Goal: Information Seeking & Learning: Find specific fact

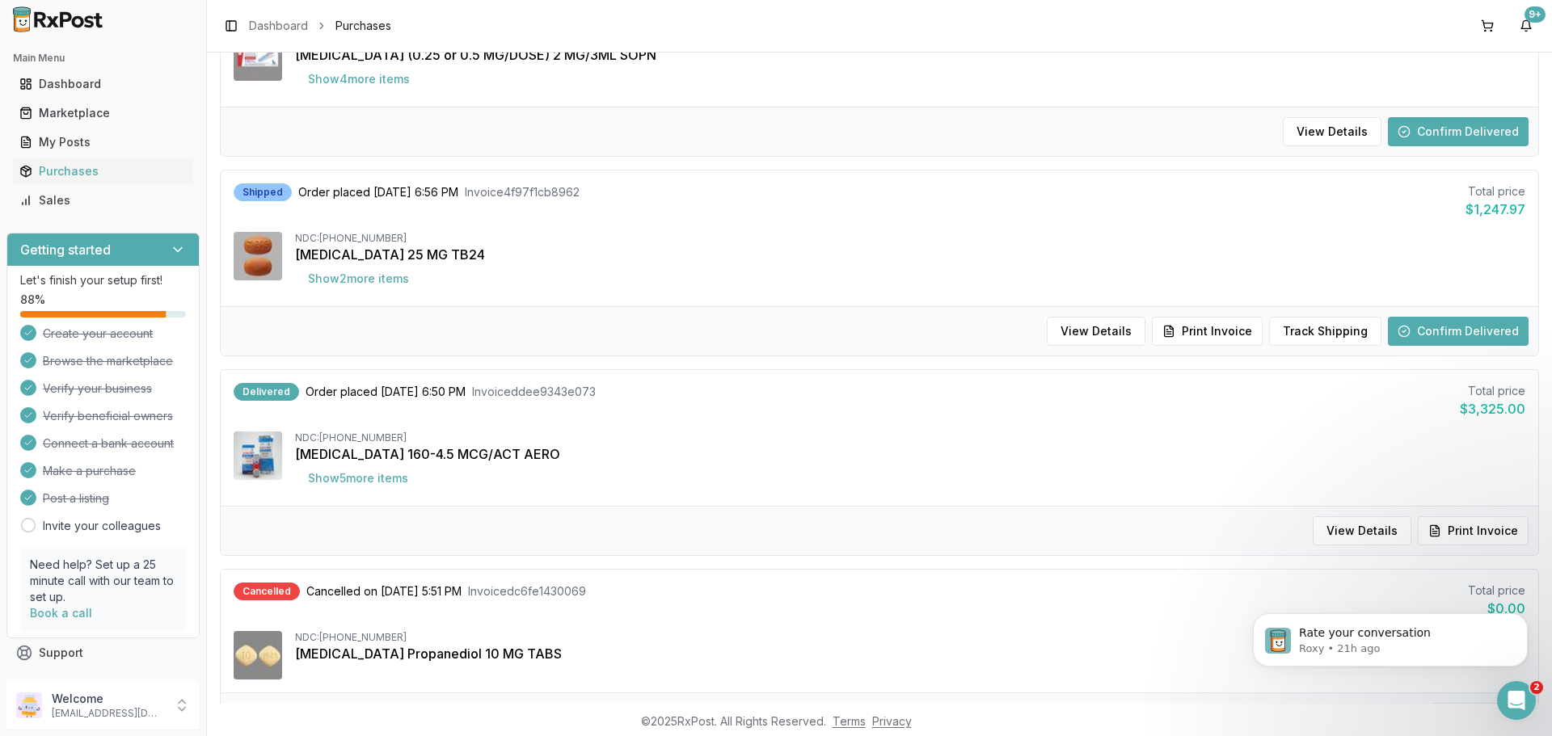
scroll to position [854, 0]
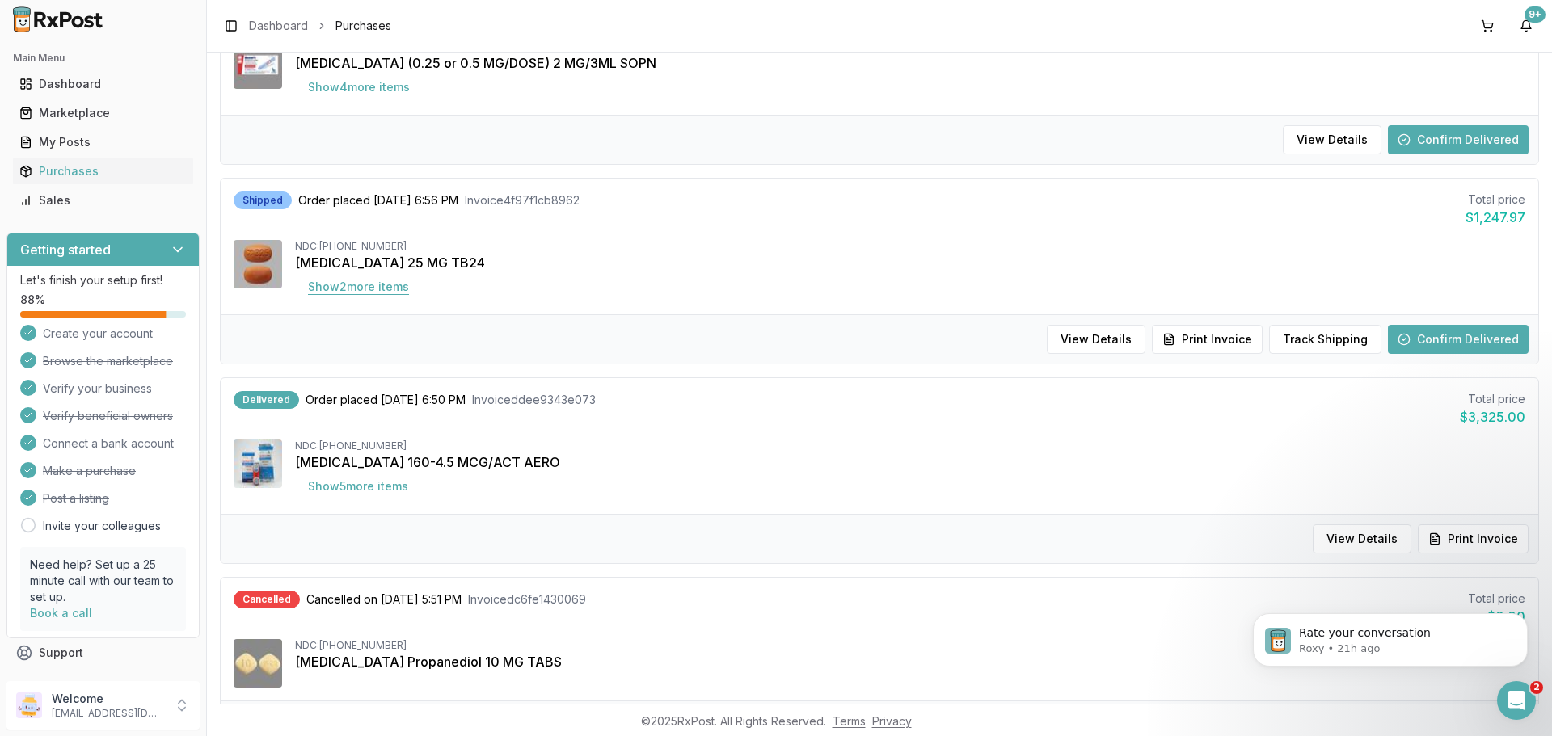
click at [371, 293] on button "Show 2 more item s" at bounding box center [358, 286] width 127 height 29
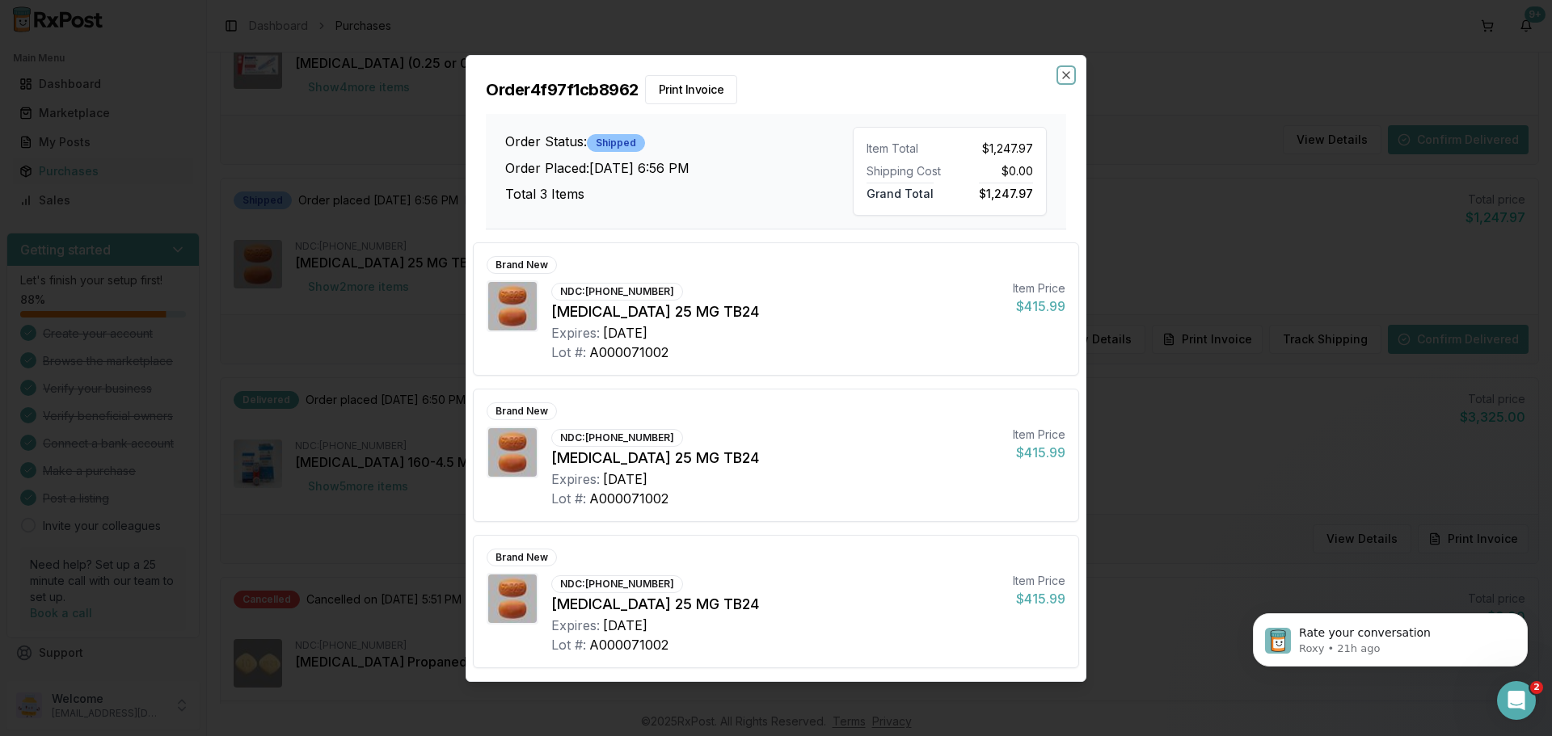
click at [1068, 76] on icon "button" at bounding box center [1066, 75] width 6 height 6
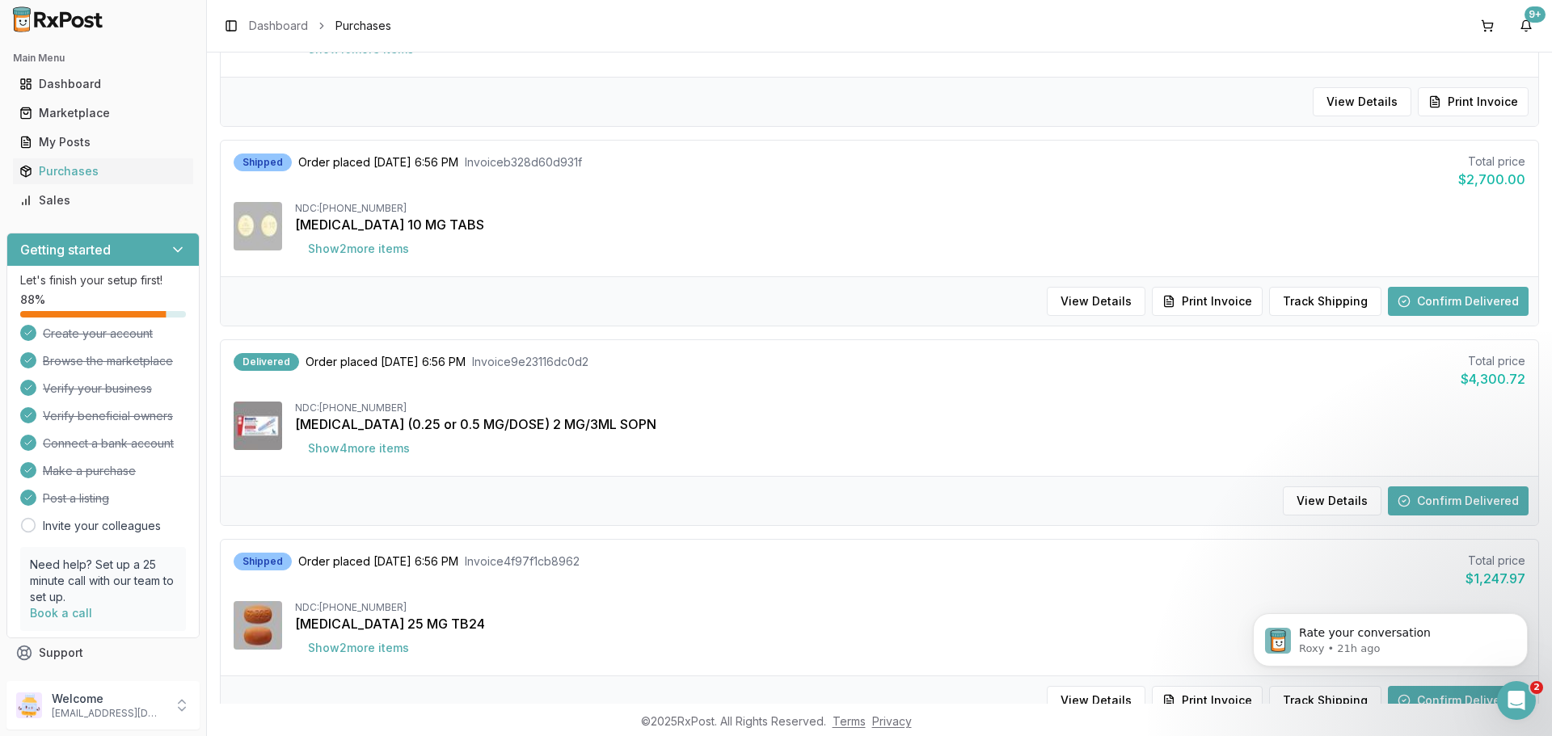
scroll to position [478, 0]
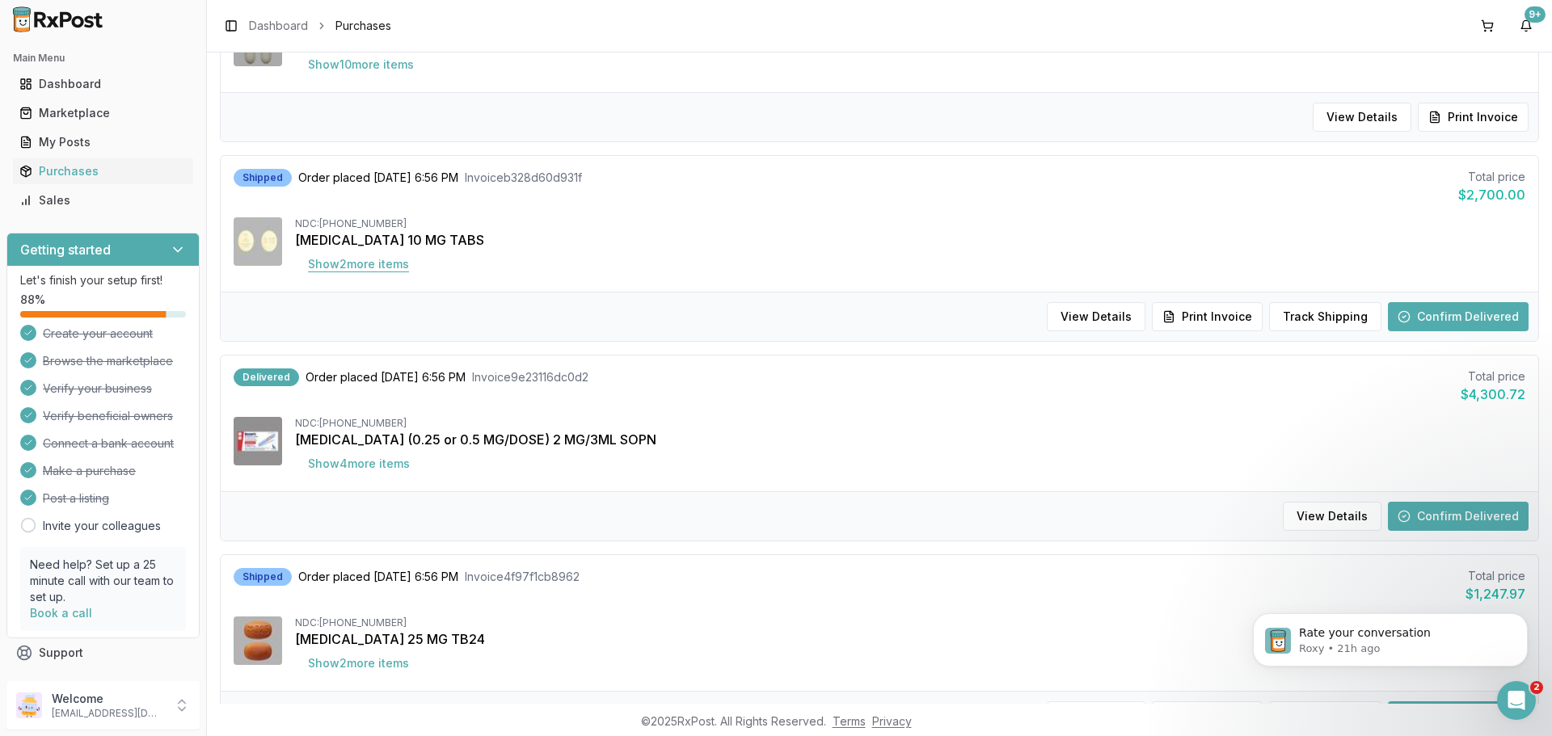
click at [356, 264] on button "Show 2 more item s" at bounding box center [358, 264] width 127 height 29
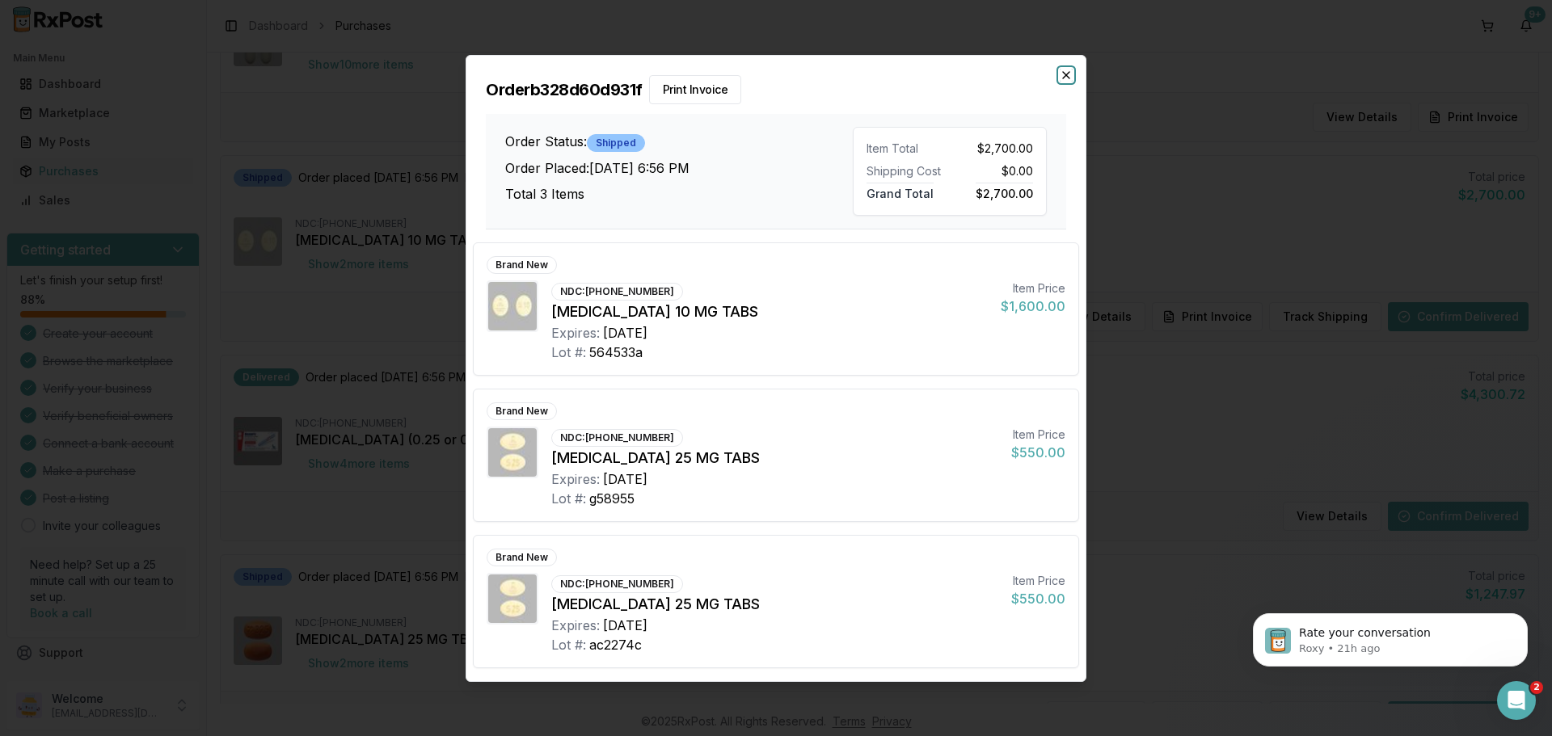
click at [1065, 71] on icon "button" at bounding box center [1065, 75] width 13 height 13
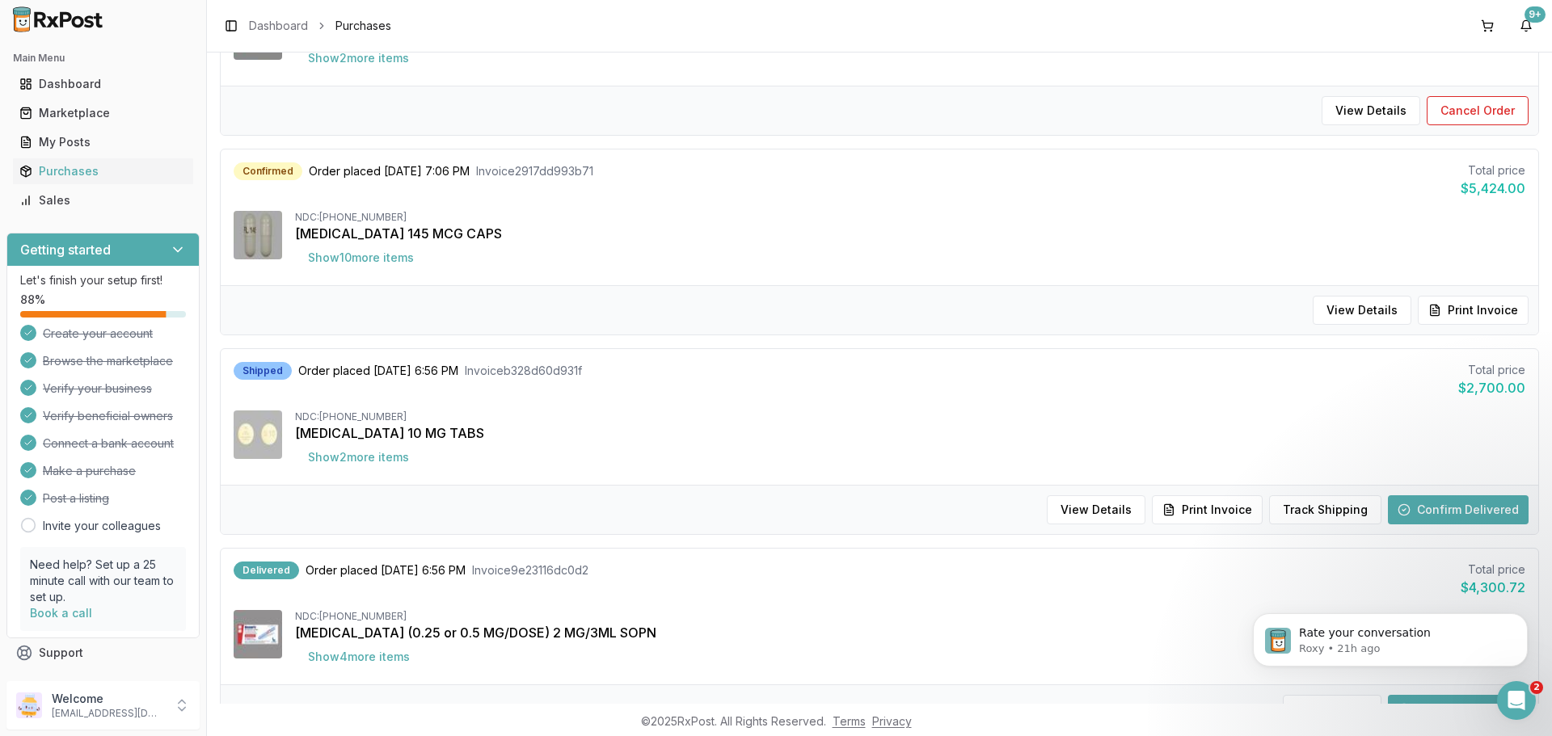
scroll to position [262, 0]
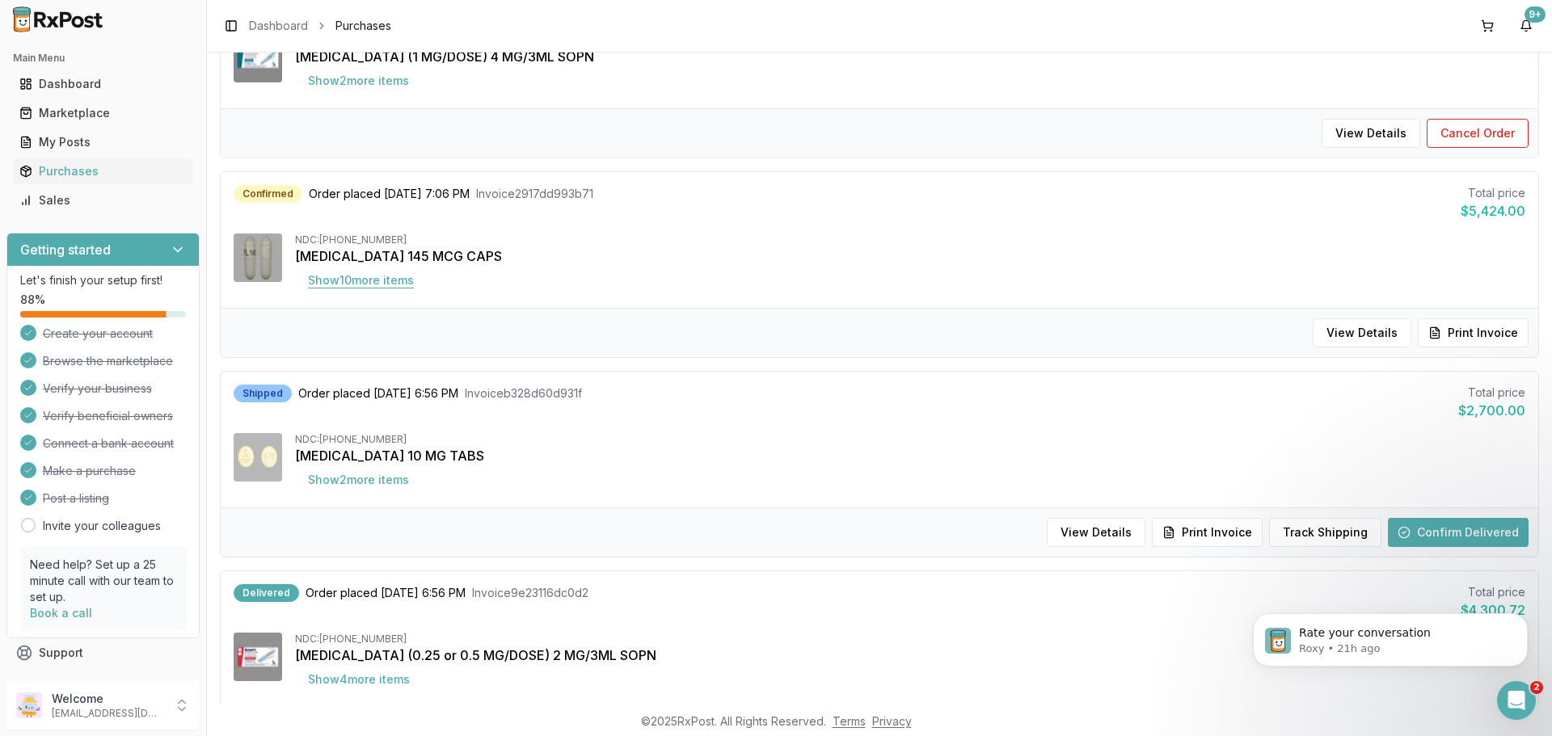
click at [367, 278] on button "Show 10 more item s" at bounding box center [361, 280] width 132 height 29
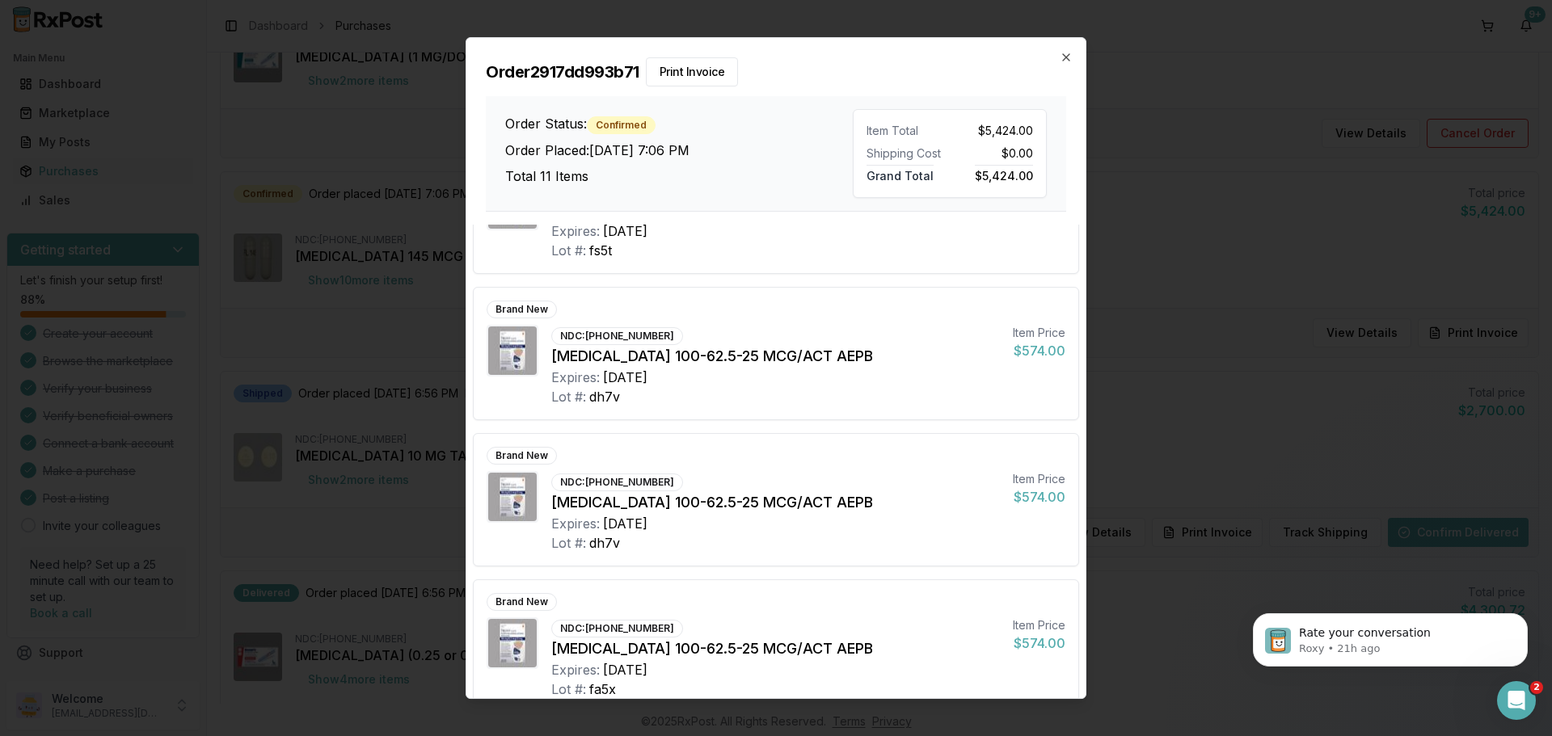
scroll to position [1135, 0]
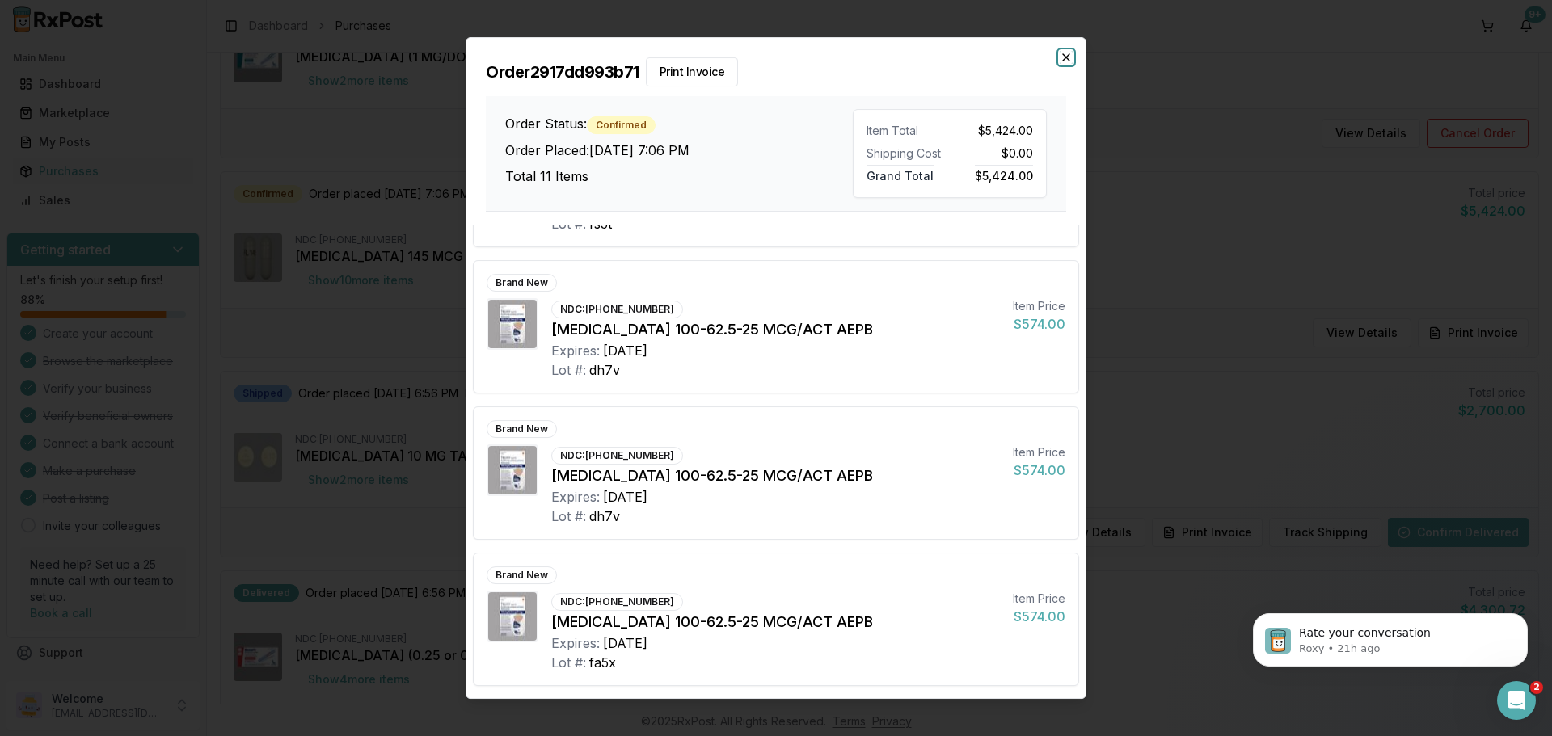
click at [1072, 61] on icon "button" at bounding box center [1065, 57] width 13 height 13
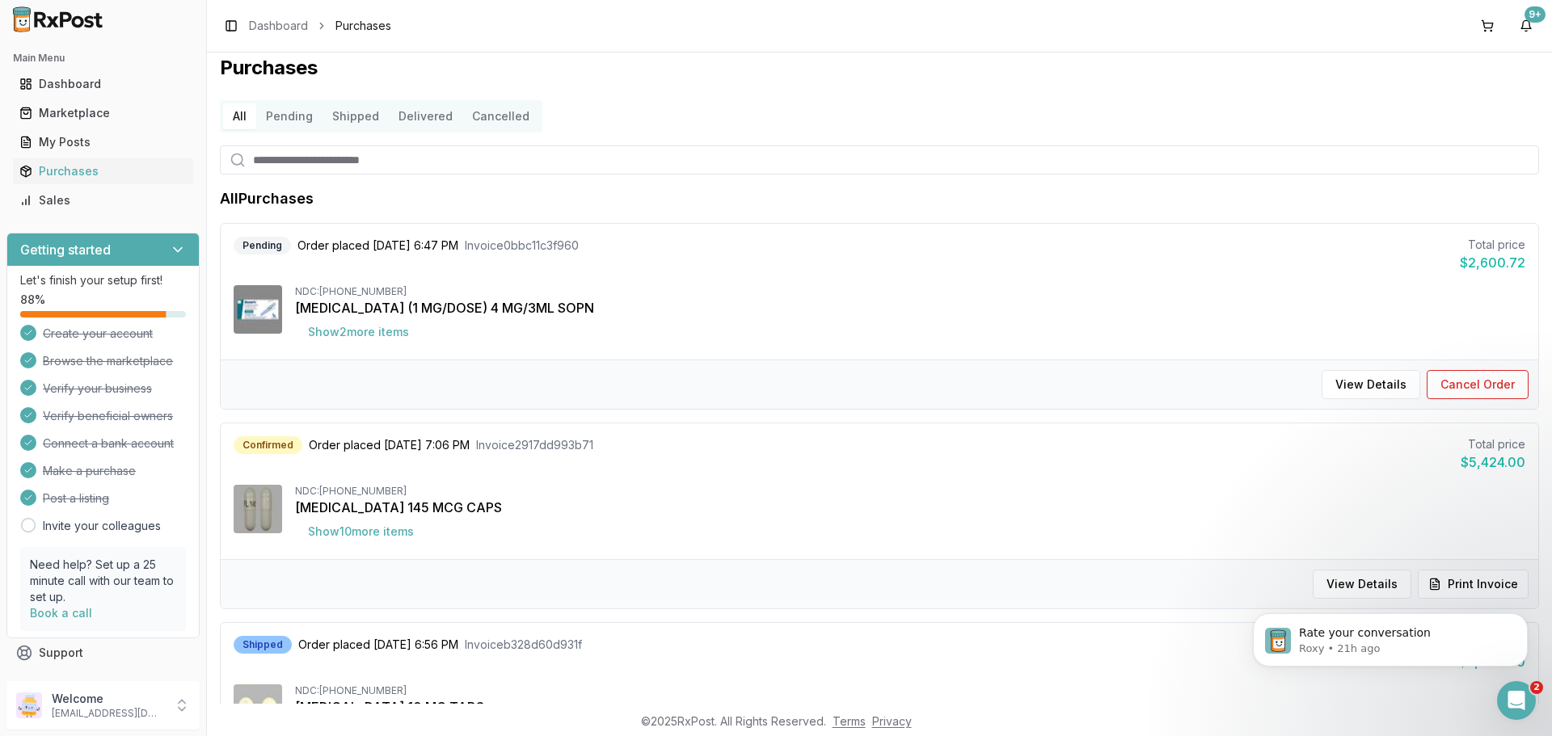
scroll to position [0, 0]
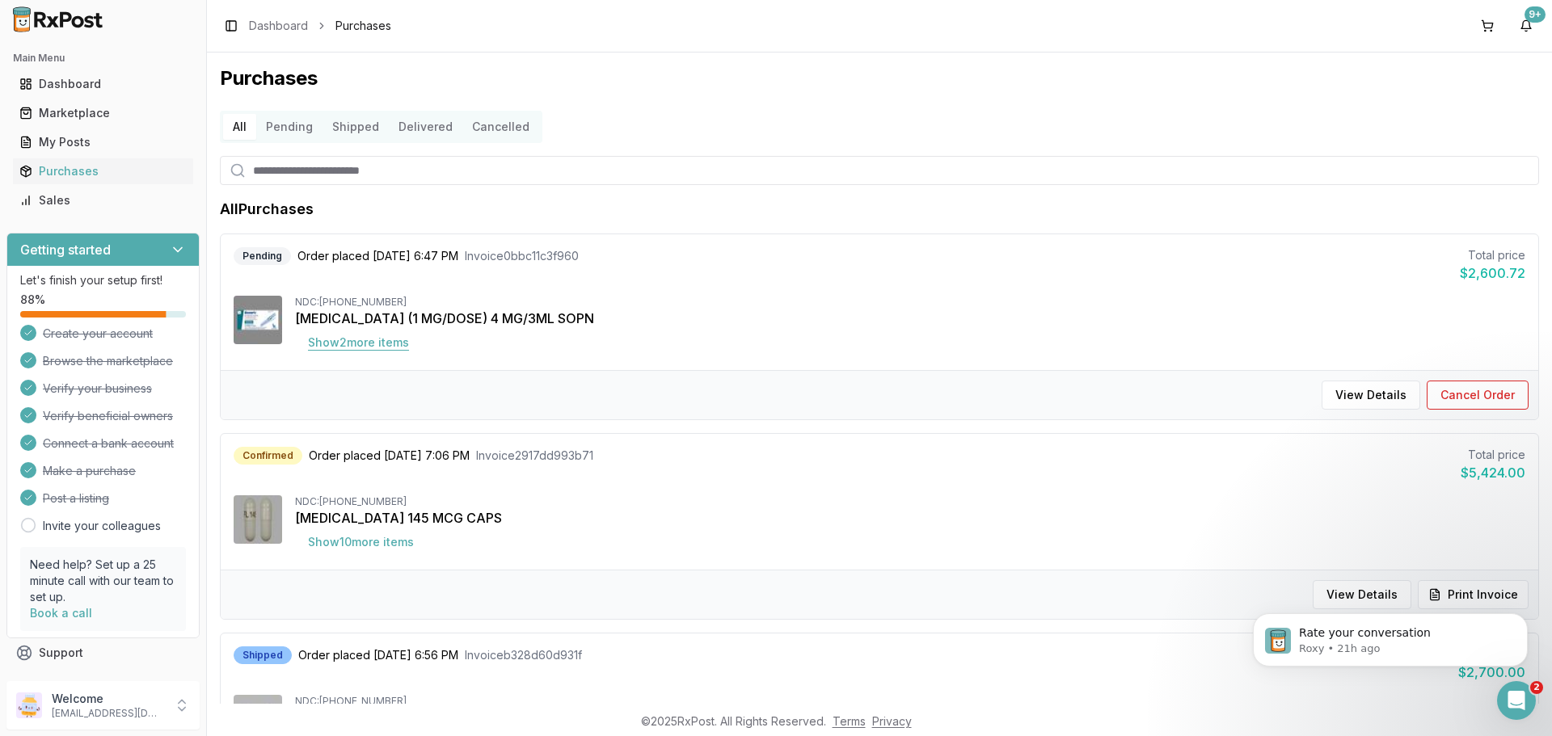
click at [403, 344] on button "Show 2 more item s" at bounding box center [358, 342] width 127 height 29
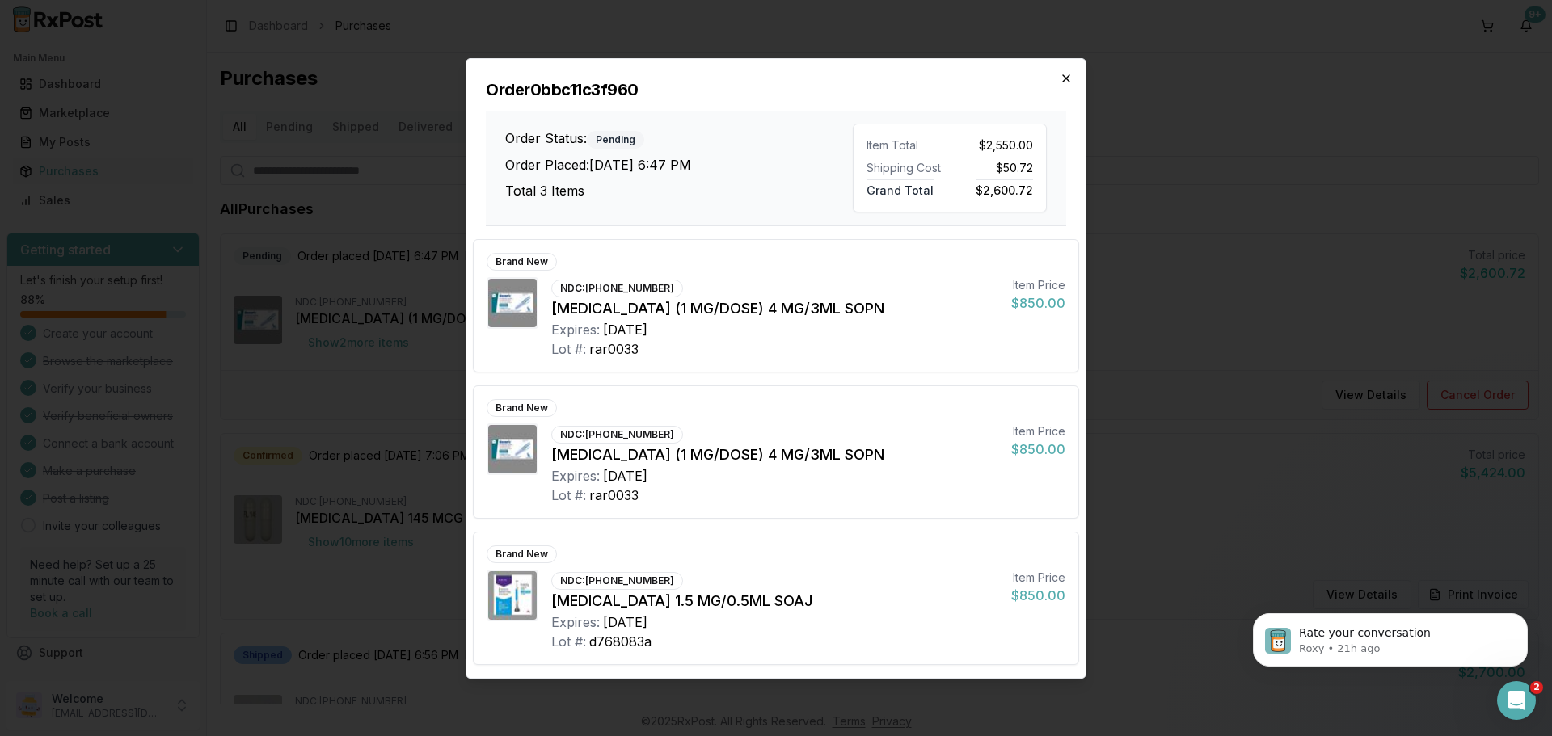
click at [1065, 83] on icon "button" at bounding box center [1065, 78] width 13 height 13
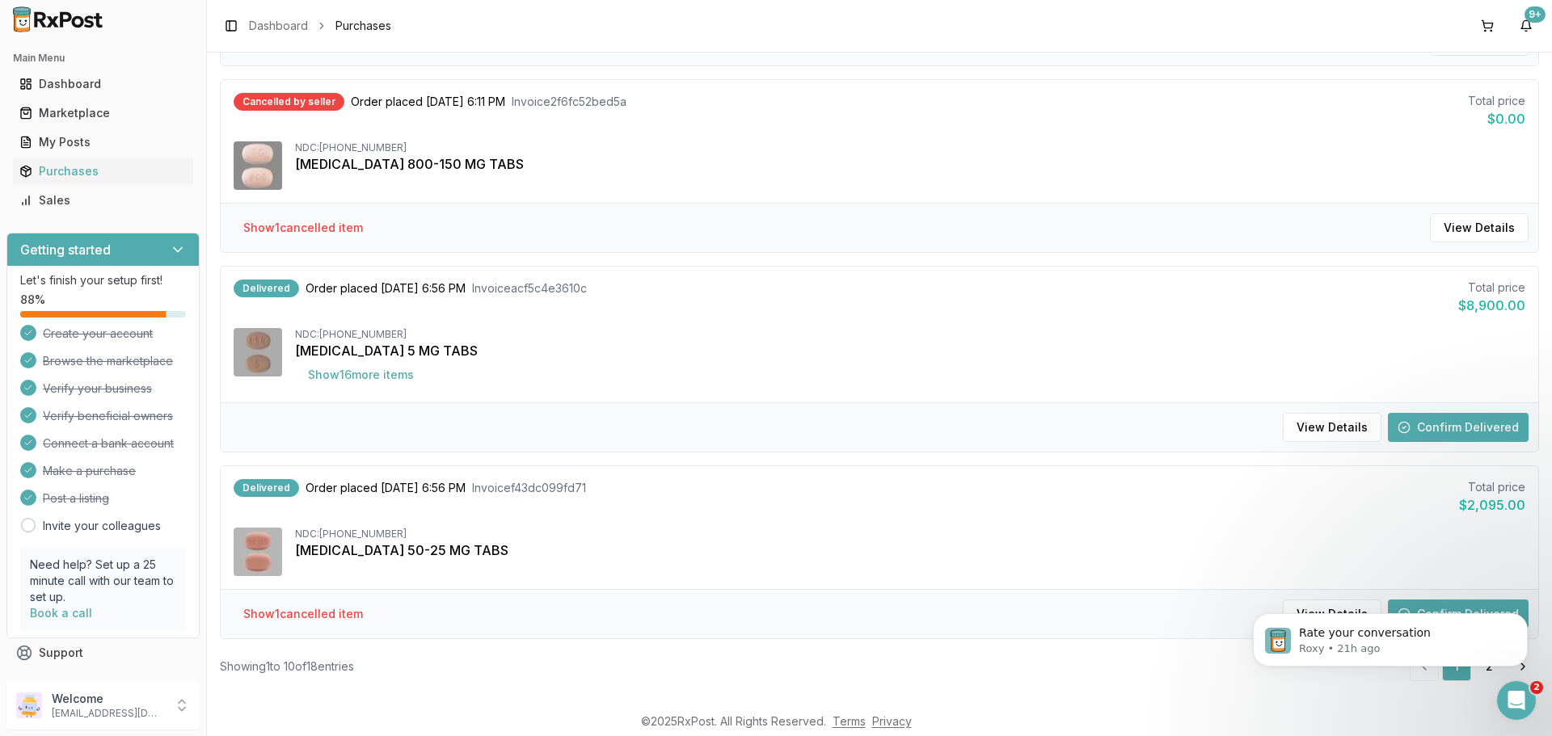
scroll to position [1555, 0]
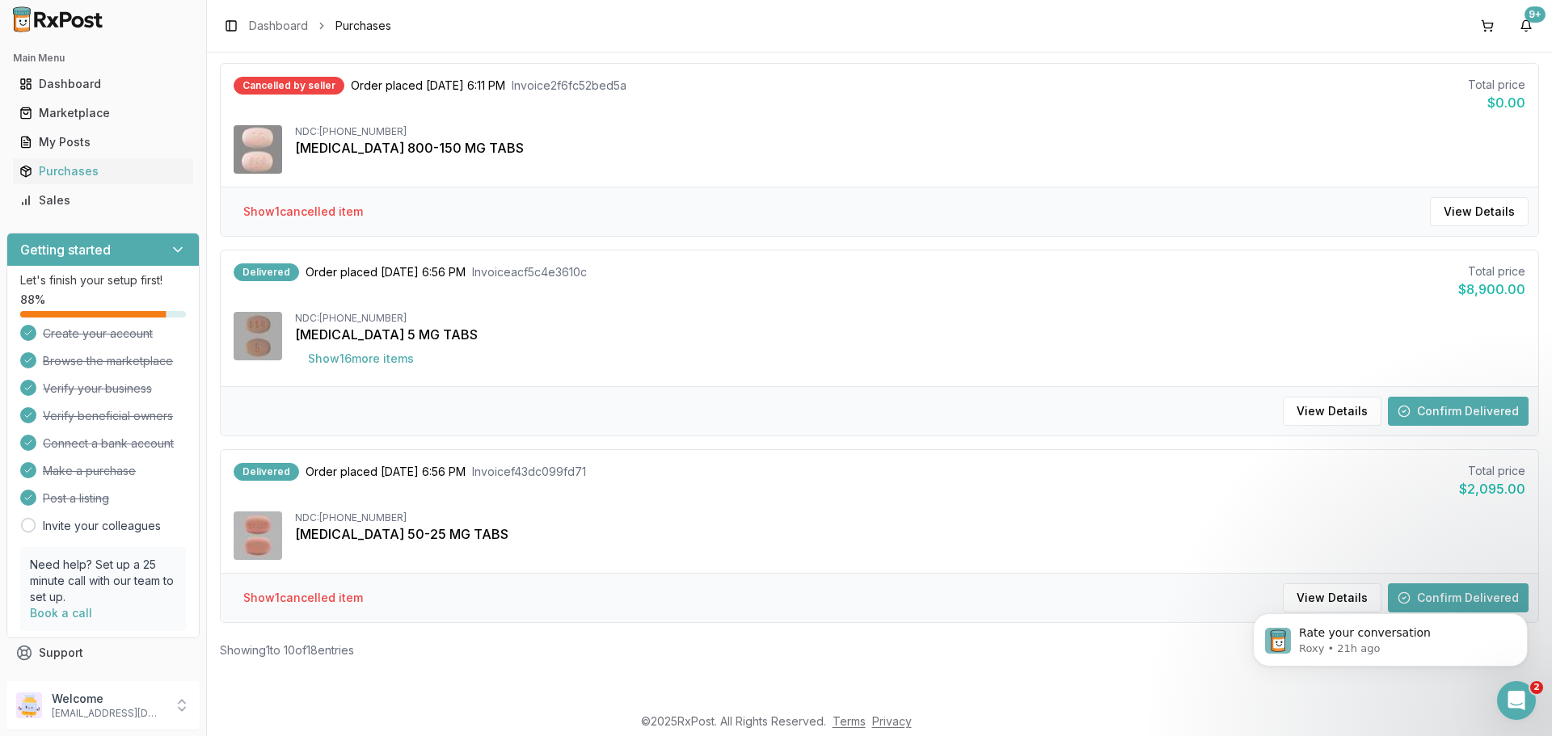
click at [1051, 694] on div "Purchases All Pending Shipped Delivered Cancelled All Purchases Pending Order p…" at bounding box center [879, 378] width 1345 height 651
click at [77, 86] on div "Dashboard" at bounding box center [102, 84] width 167 height 16
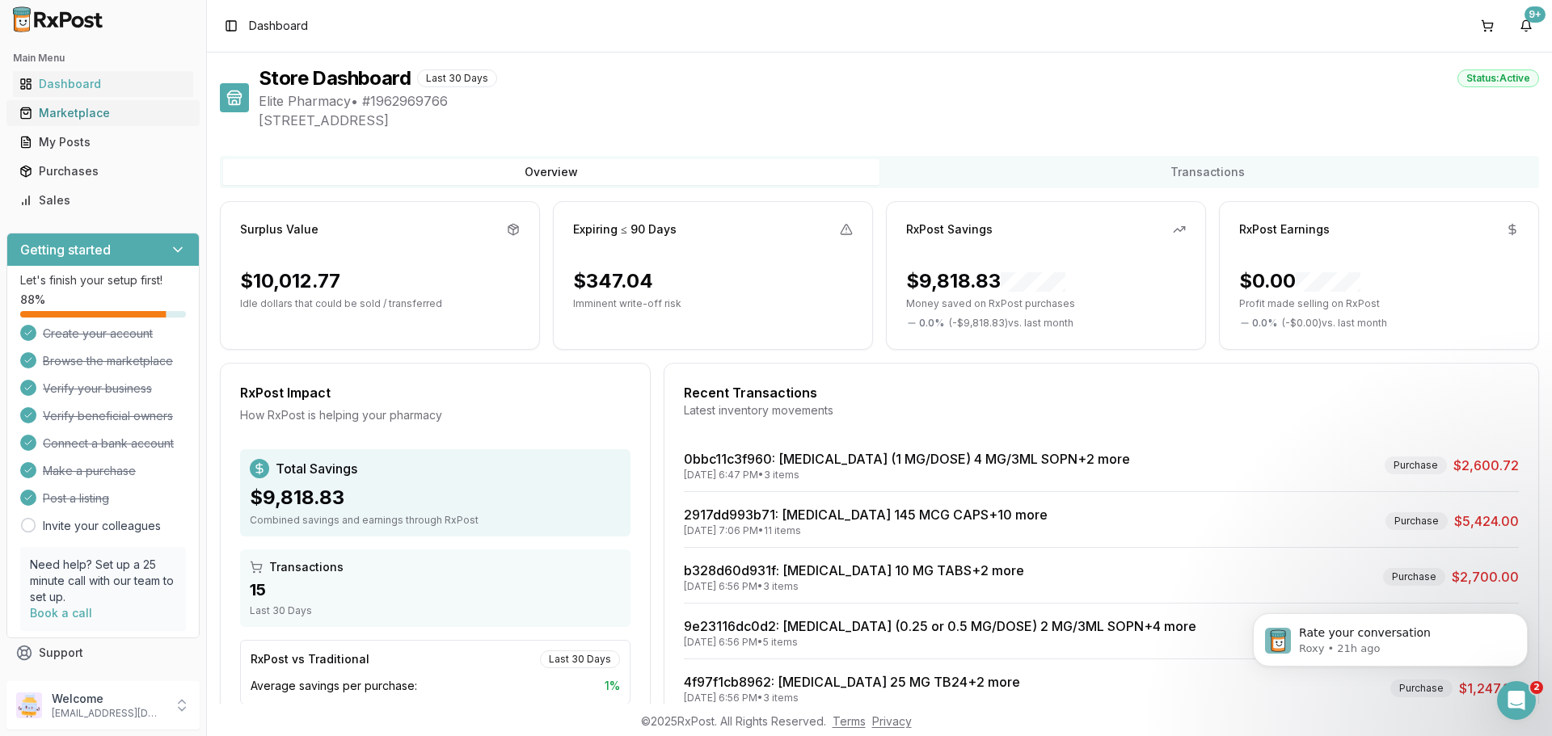
click at [84, 108] on div "Marketplace" at bounding box center [102, 113] width 167 height 16
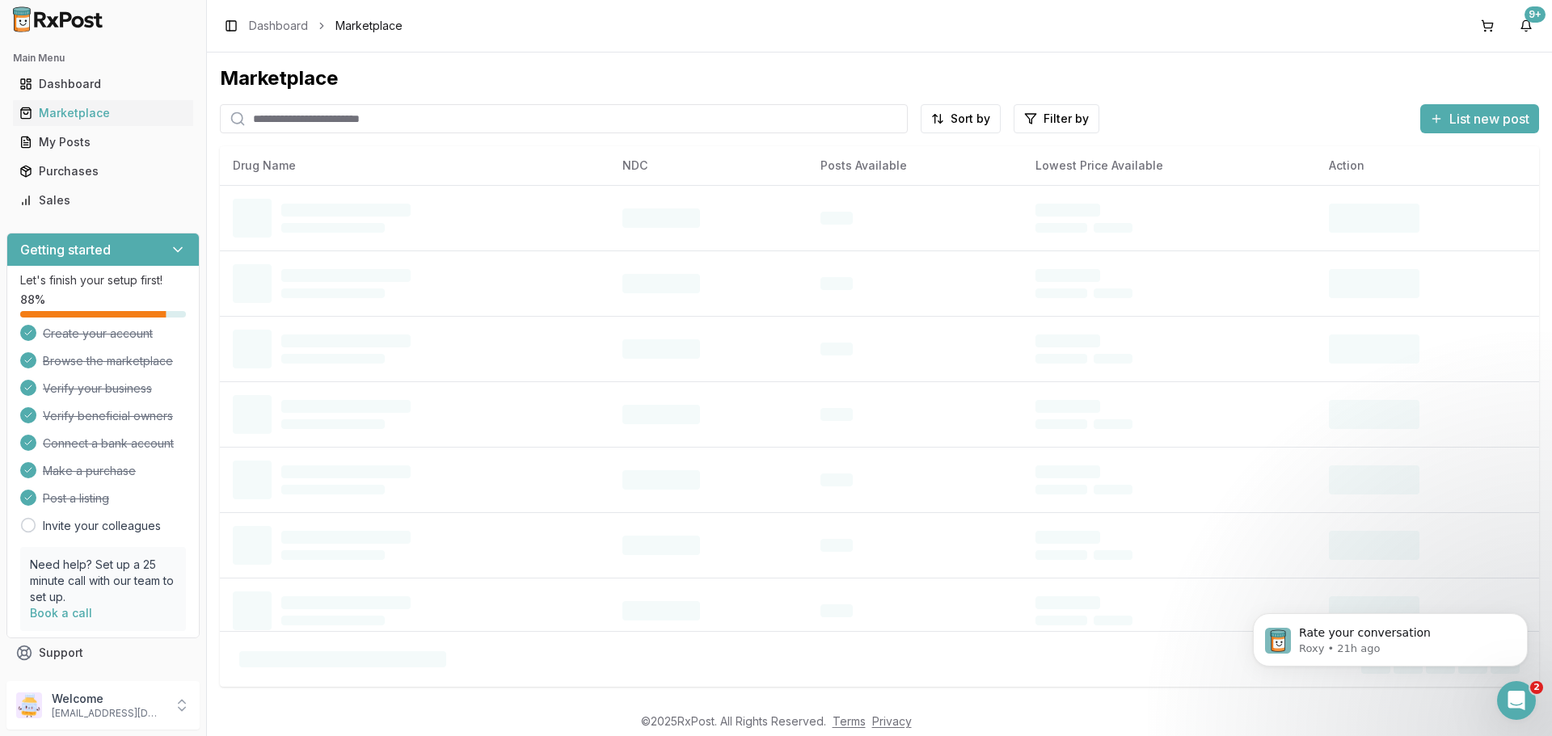
click at [262, 116] on input "search" at bounding box center [564, 118] width 688 height 29
paste input "**********"
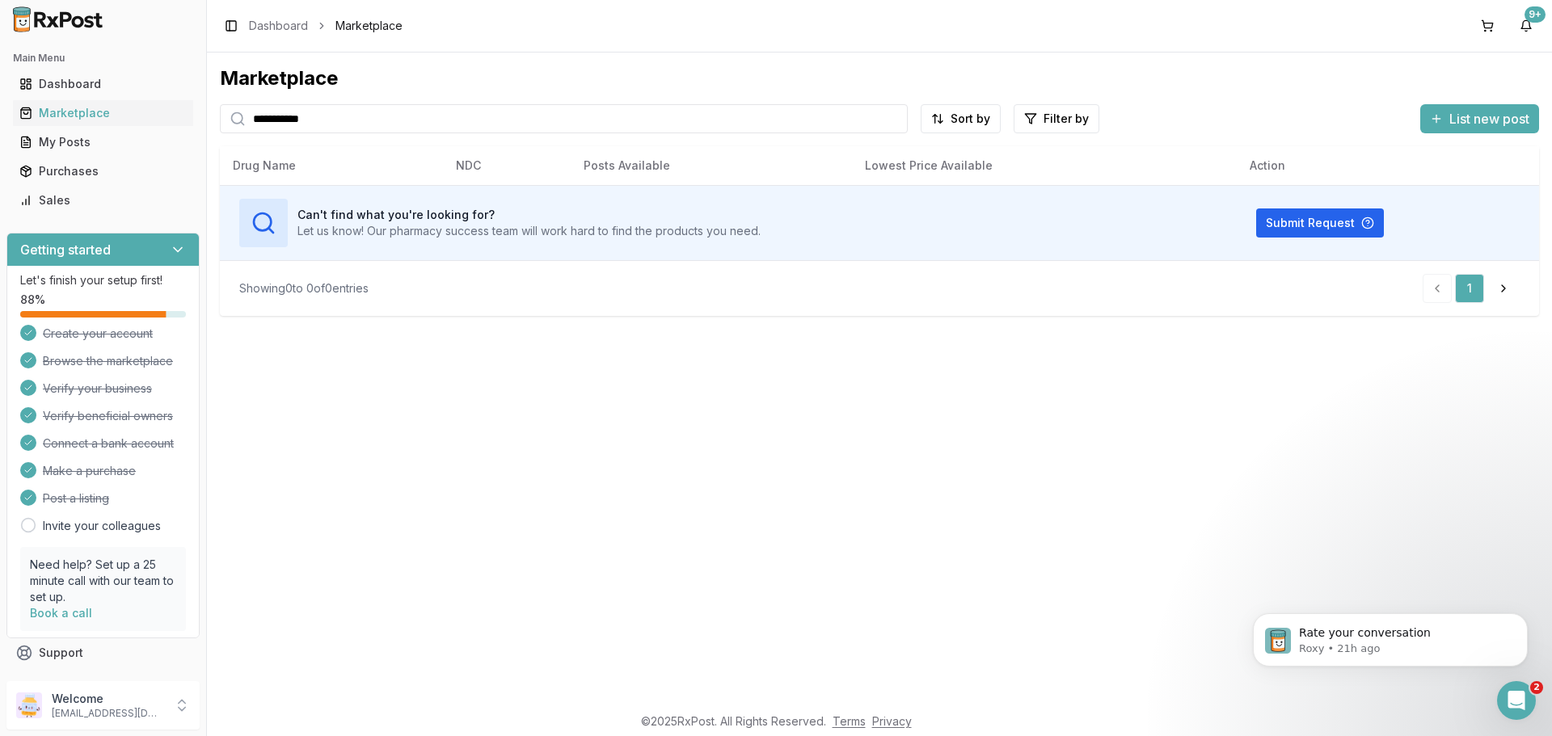
type input "**********"
